Goal: Information Seeking & Learning: Learn about a topic

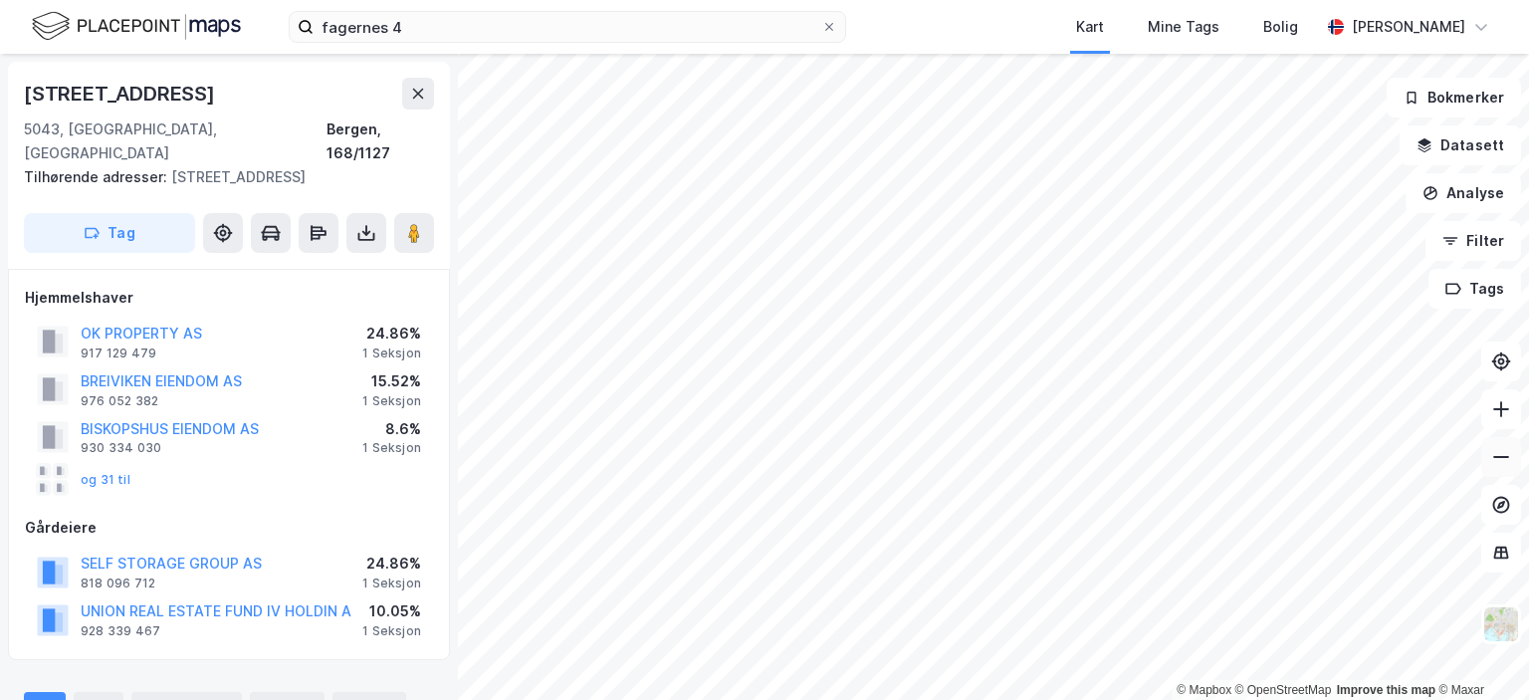
click at [1503, 463] on icon at bounding box center [1501, 457] width 20 height 20
click at [1504, 421] on button at bounding box center [1501, 409] width 40 height 40
click at [1494, 401] on icon at bounding box center [1501, 409] width 20 height 20
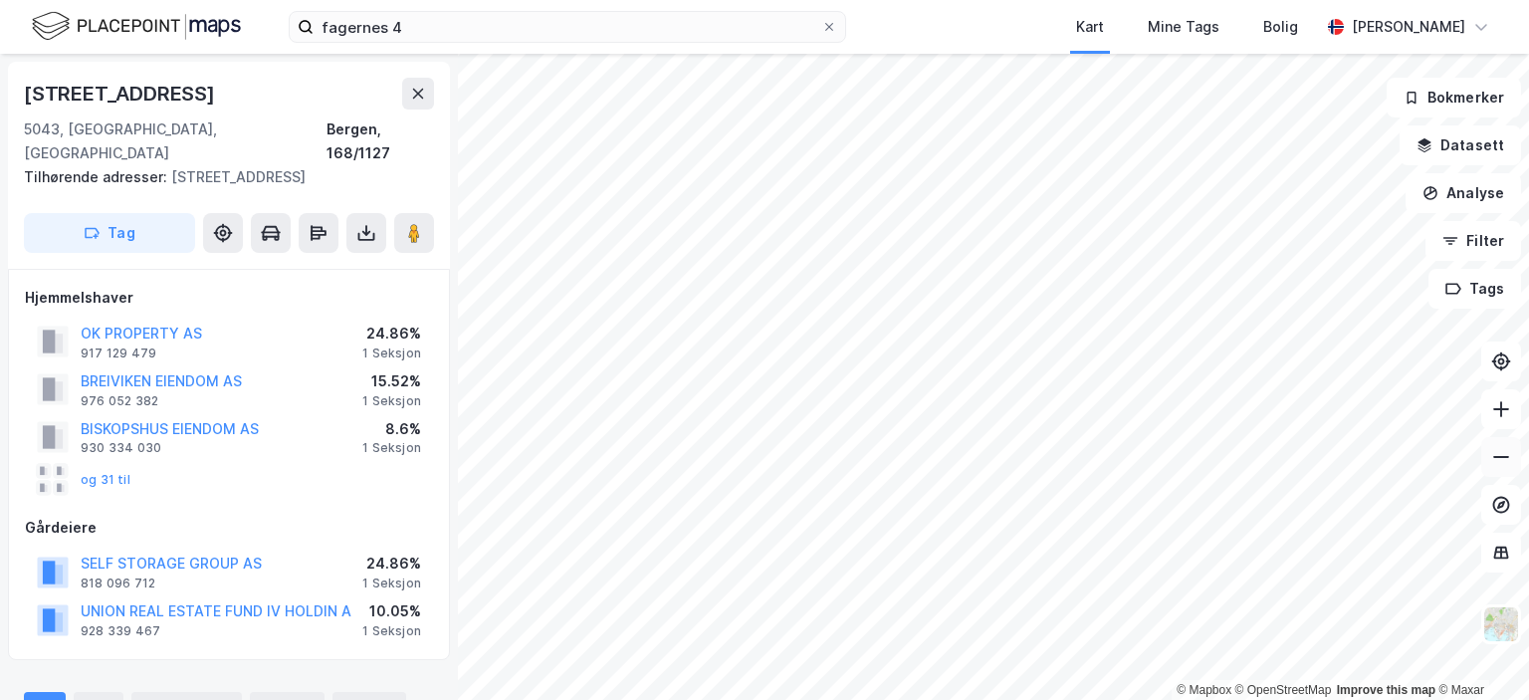
click at [1509, 462] on icon at bounding box center [1501, 457] width 20 height 20
click at [145, 87] on div "[STREET_ADDRESS]" at bounding box center [121, 94] width 195 height 32
click at [107, 213] on button "Tag" at bounding box center [109, 233] width 171 height 40
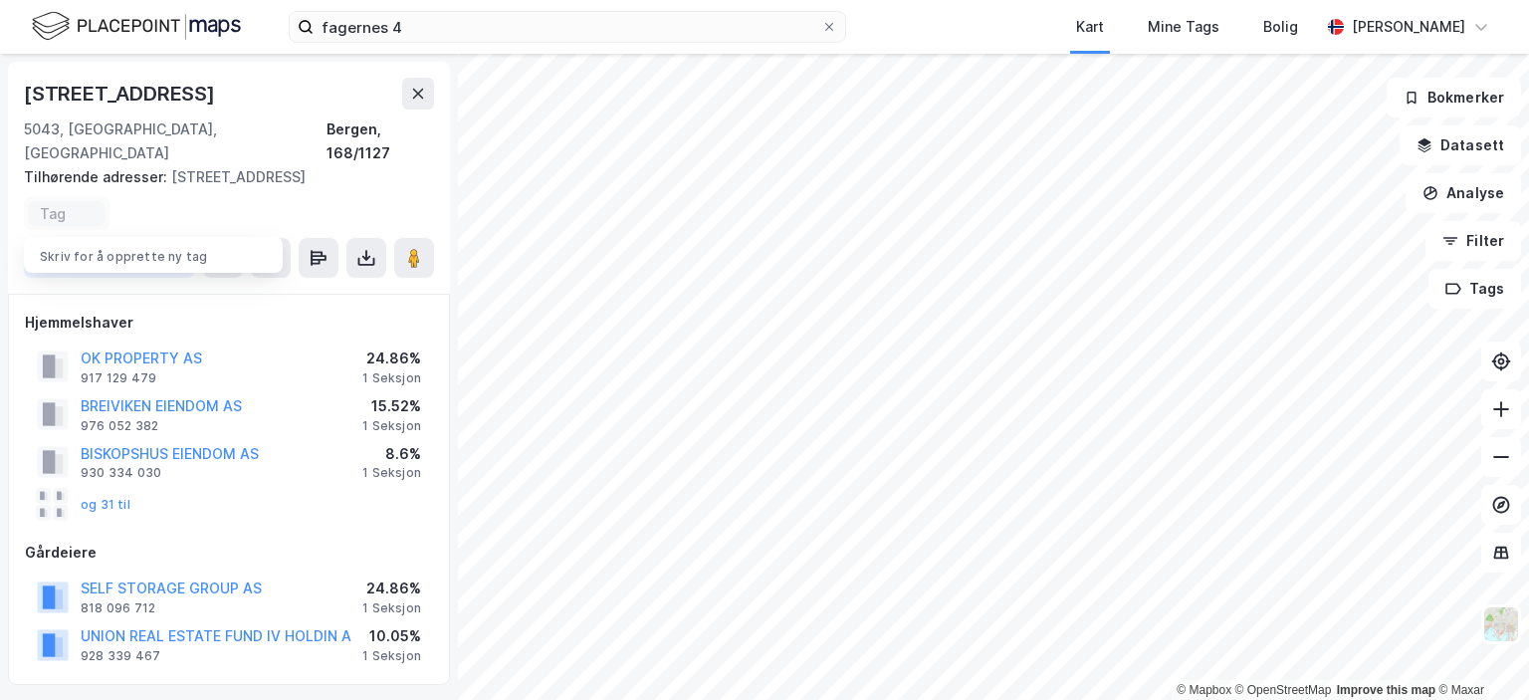
click at [155, 168] on span "Tilhørende adresser:" at bounding box center [97, 176] width 147 height 17
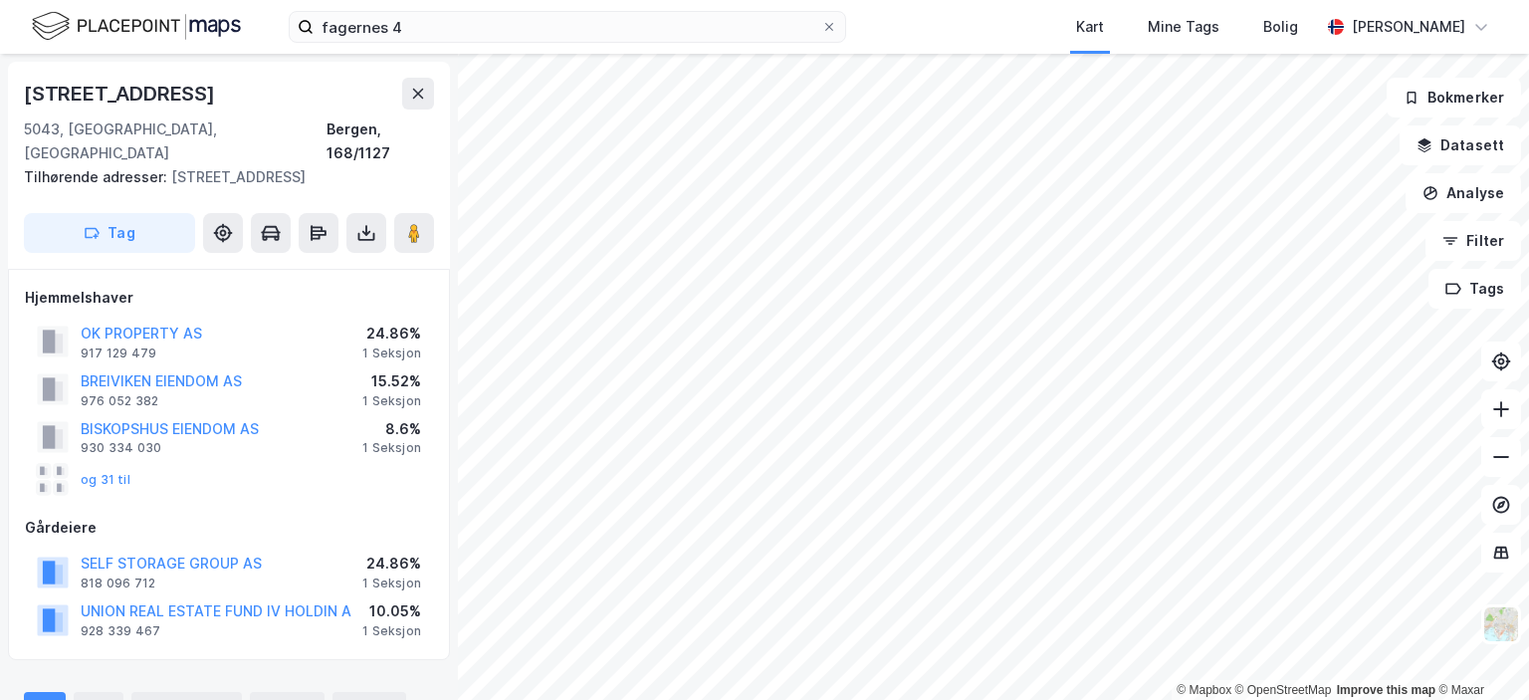
click at [104, 88] on div "[STREET_ADDRESS]" at bounding box center [121, 94] width 195 height 32
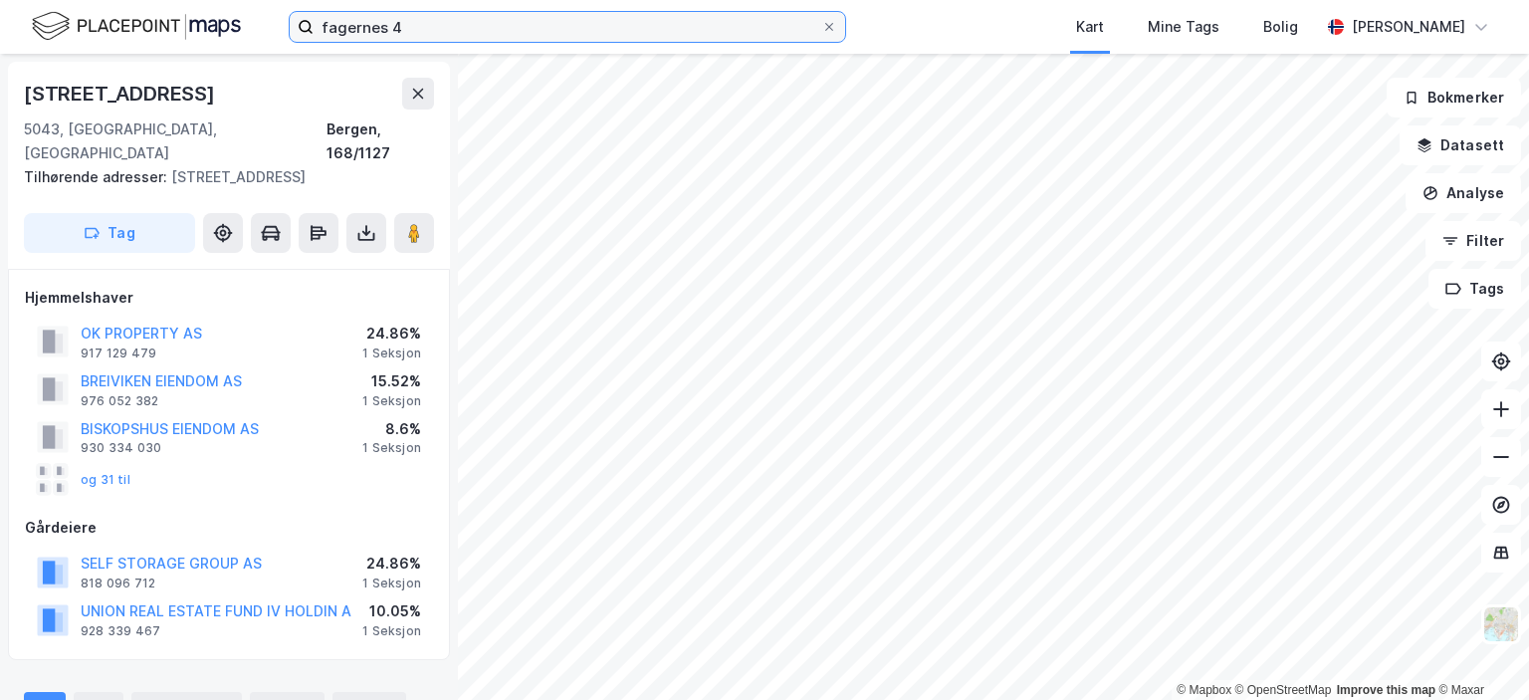
click at [368, 27] on input "fagernes 4" at bounding box center [568, 27] width 508 height 30
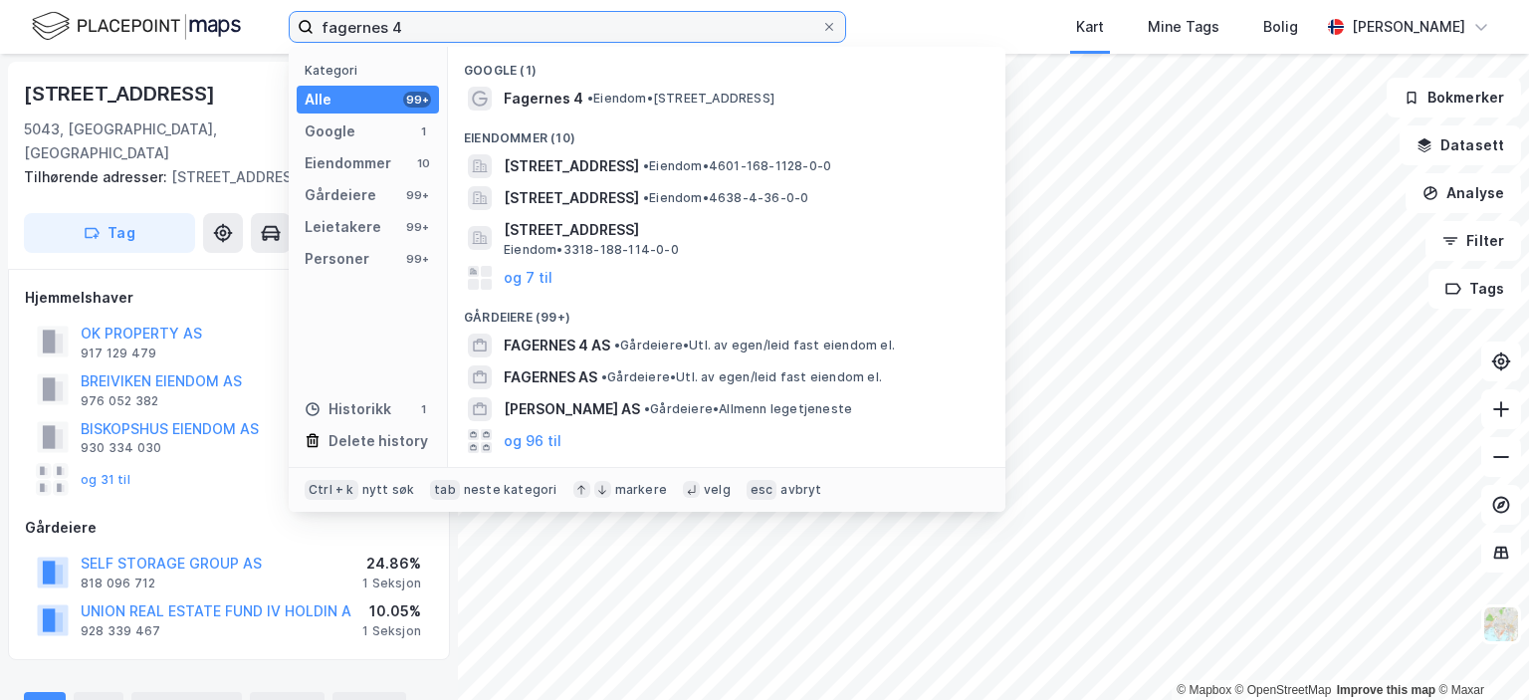
click at [368, 27] on input "fagernes 4" at bounding box center [568, 27] width 508 height 30
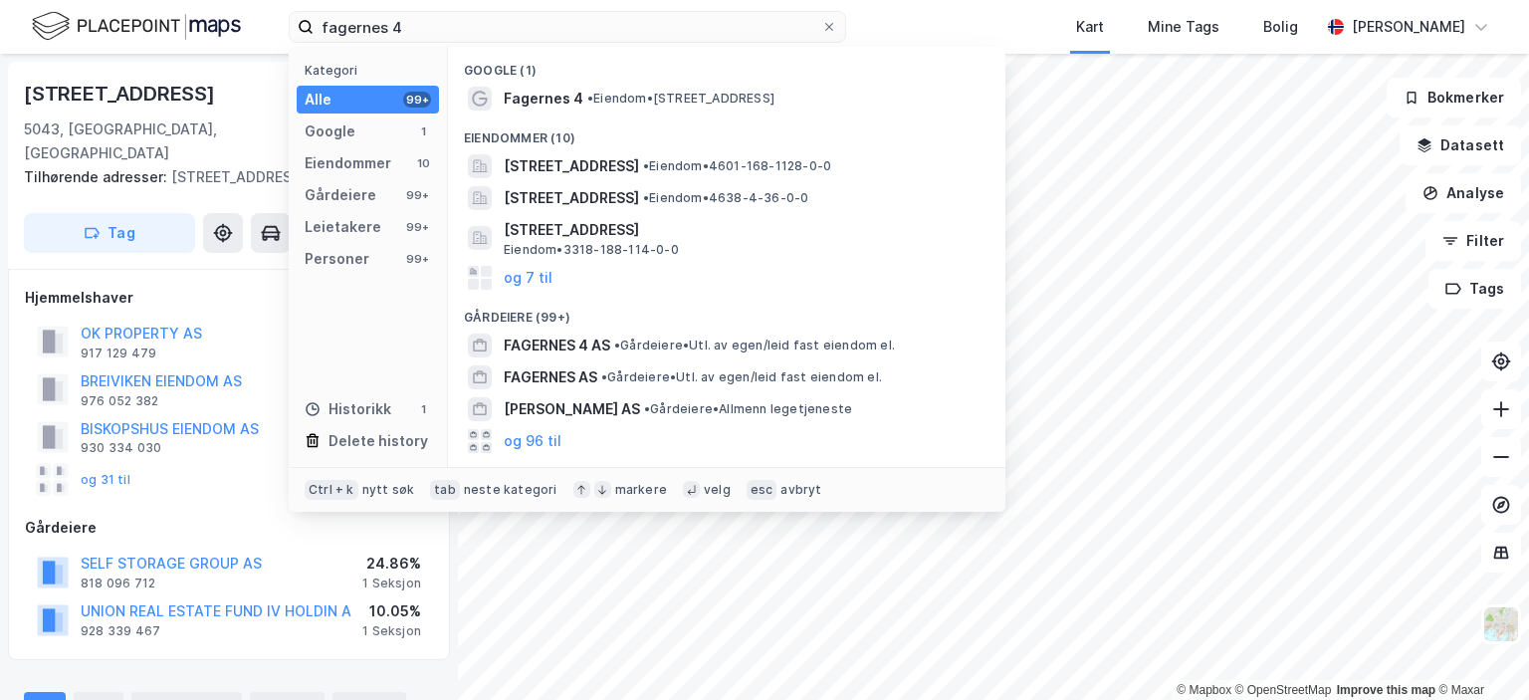
click at [103, 286] on div "Hjemmelshaver" at bounding box center [229, 298] width 408 height 24
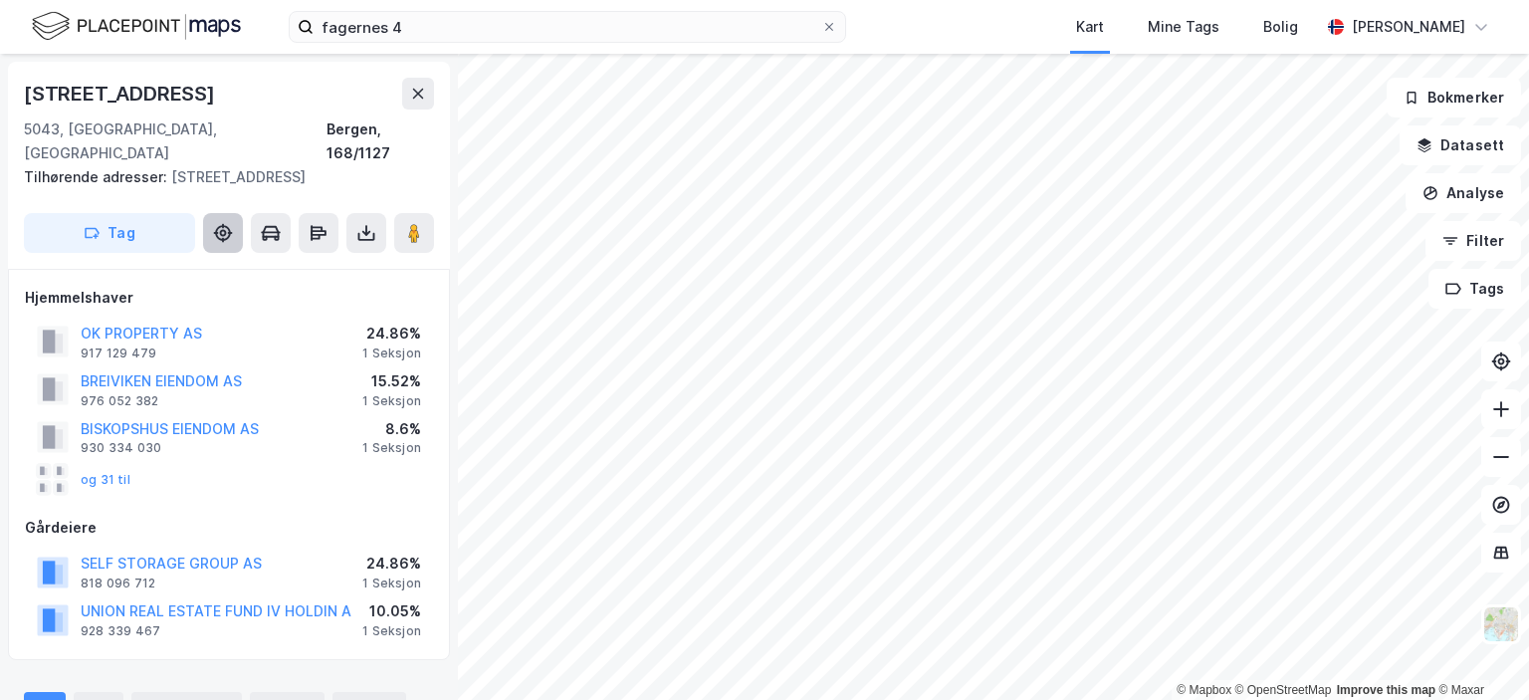
click at [224, 223] on icon at bounding box center [223, 233] width 20 height 20
click at [1501, 459] on icon at bounding box center [1501, 457] width 20 height 20
